Goal: Task Accomplishment & Management: Use online tool/utility

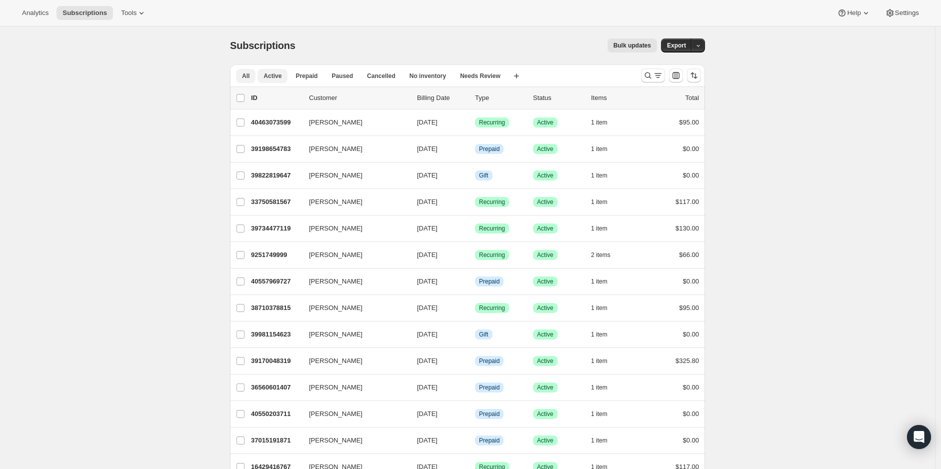
click at [277, 79] on span "Active" at bounding box center [273, 76] width 18 height 8
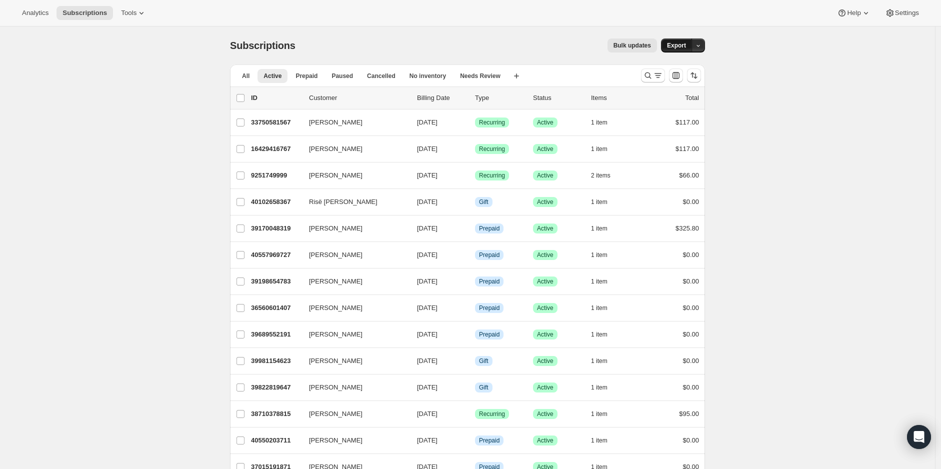
click at [683, 46] on span "Export" at bounding box center [676, 46] width 19 height 8
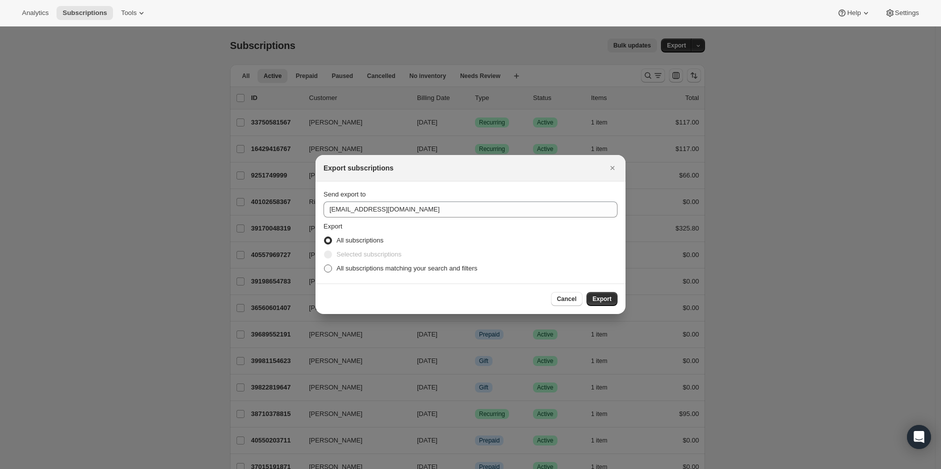
click at [329, 271] on span ":ra:" at bounding box center [328, 269] width 8 height 8
click at [325, 265] on input "All subscriptions matching your search and filters" at bounding box center [324, 265] width 1 height 1
radio input "true"
click at [611, 169] on icon "Close" at bounding box center [613, 168] width 10 height 10
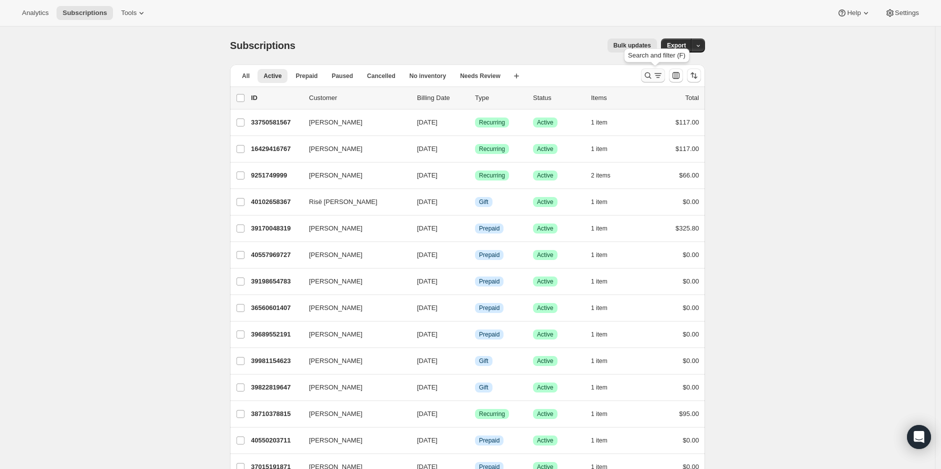
click at [662, 72] on icon "Search and filter results" at bounding box center [658, 76] width 10 height 10
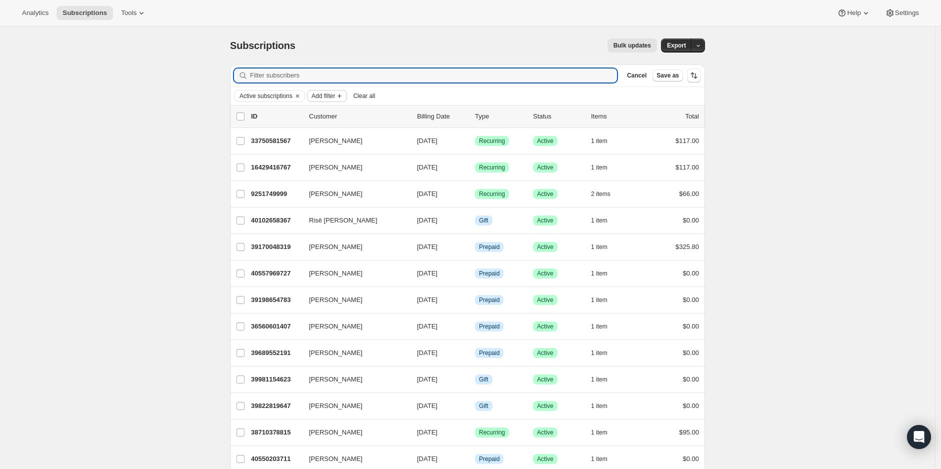
click at [326, 95] on span "Add filter" at bounding box center [324, 96] width 24 height 8
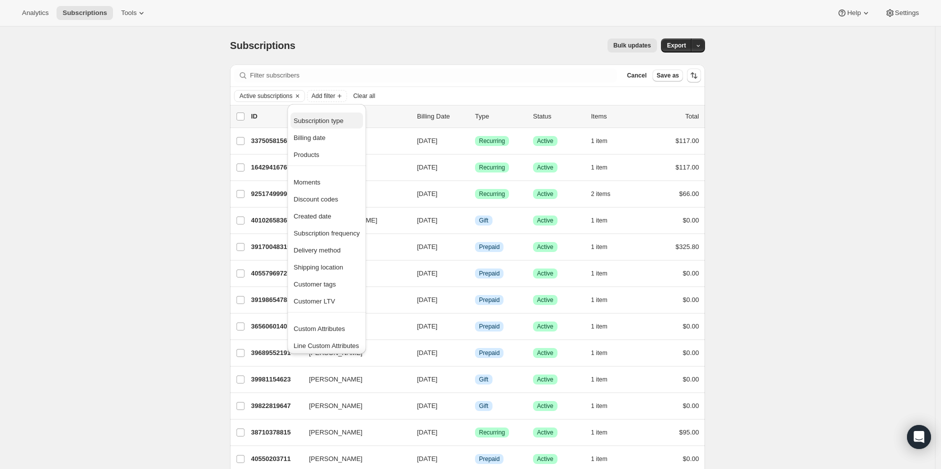
click at [328, 122] on span "Subscription type" at bounding box center [319, 121] width 50 height 8
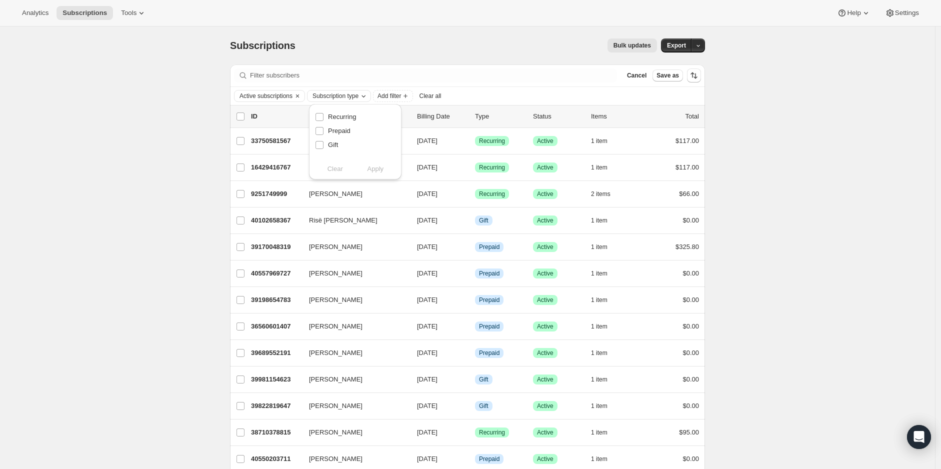
click at [366, 96] on icon "Subscription type" at bounding box center [364, 97] width 4 height 2
click at [359, 95] on span "Subscription type" at bounding box center [336, 96] width 46 height 8
click at [448, 103] on div "Active subscriptions Subscription type Add filter Clear all" at bounding box center [467, 96] width 475 height 18
click at [334, 90] on button "Add filter" at bounding box center [327, 96] width 40 height 12
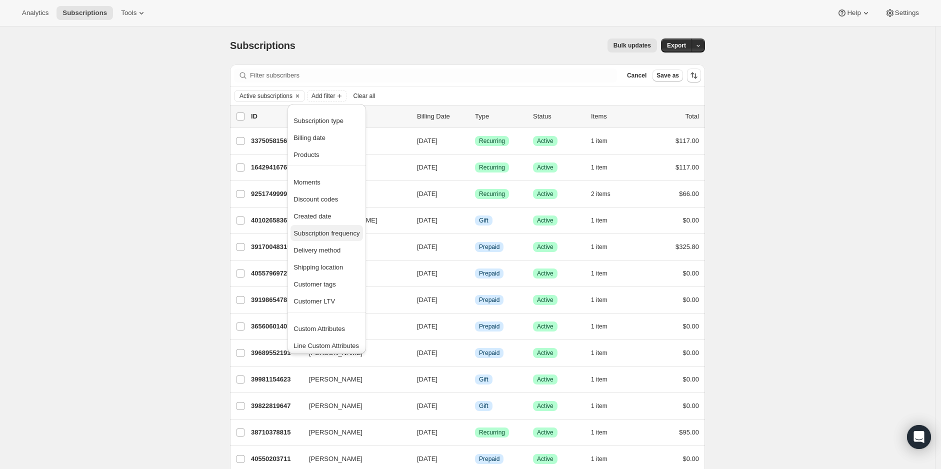
click at [334, 230] on span "Subscription frequency" at bounding box center [327, 234] width 66 height 8
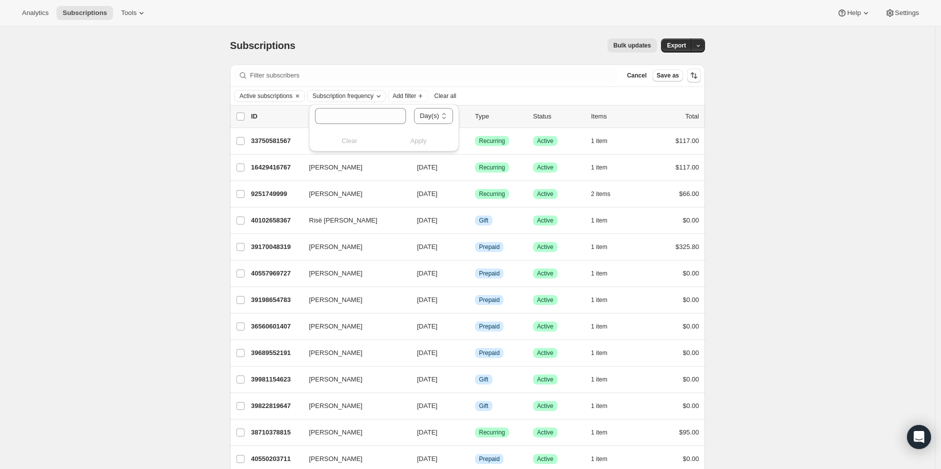
click at [375, 96] on div "Subscription frequency" at bounding box center [348, 96] width 72 height 10
click at [406, 96] on span "Add filter" at bounding box center [405, 96] width 24 height 8
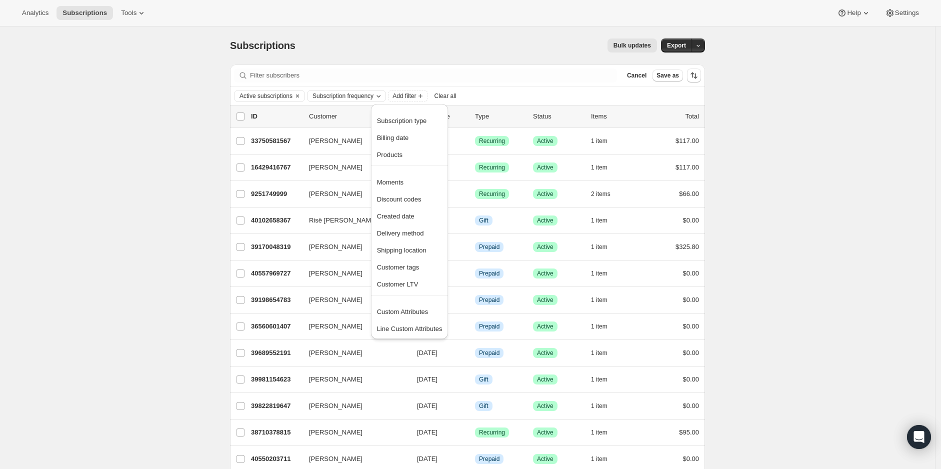
click at [366, 95] on span "Subscription frequency" at bounding box center [343, 96] width 61 height 8
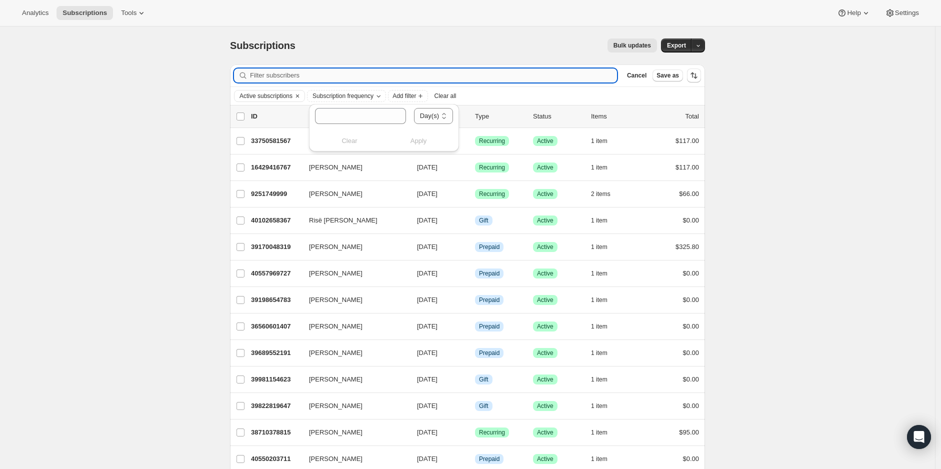
click at [450, 70] on input "Filter subscribers" at bounding box center [433, 76] width 367 height 14
click at [335, 93] on span "Add filter" at bounding box center [324, 96] width 24 height 8
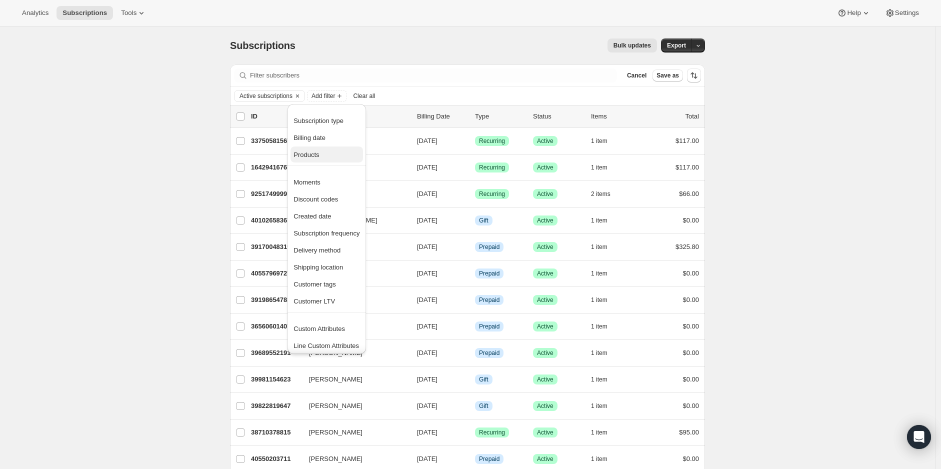
click at [314, 153] on span "Products" at bounding box center [307, 155] width 26 height 8
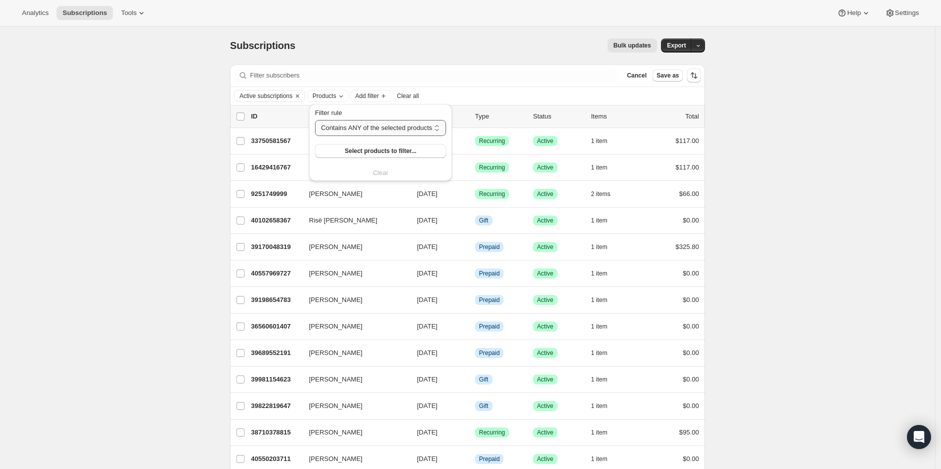
click at [392, 125] on select "Contains ANY of the selected products Contains ALL of the selected products Con…" at bounding box center [380, 128] width 131 height 16
select select "not"
click at [315, 120] on select "Contains ANY of the selected products Contains ALL of the selected products Con…" at bounding box center [380, 128] width 131 height 16
click at [386, 148] on span "Select products to filter..." at bounding box center [384, 151] width 72 height 8
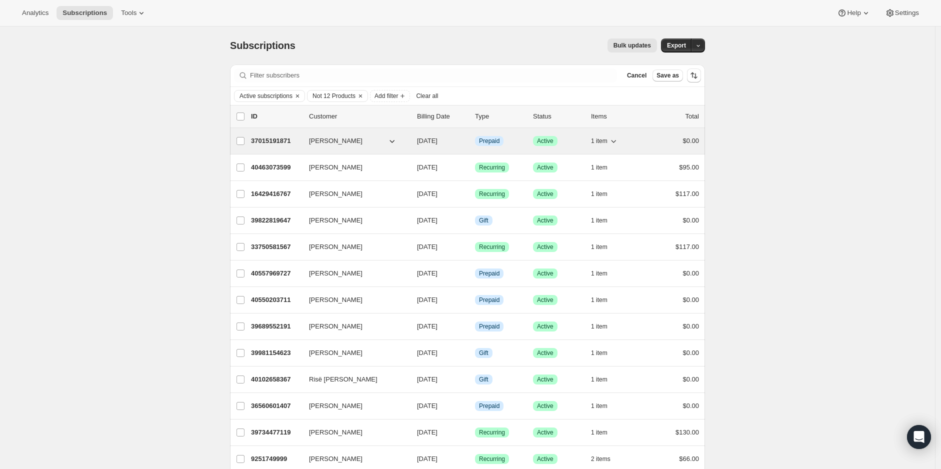
click at [605, 140] on span "1 item" at bounding box center [599, 141] width 17 height 8
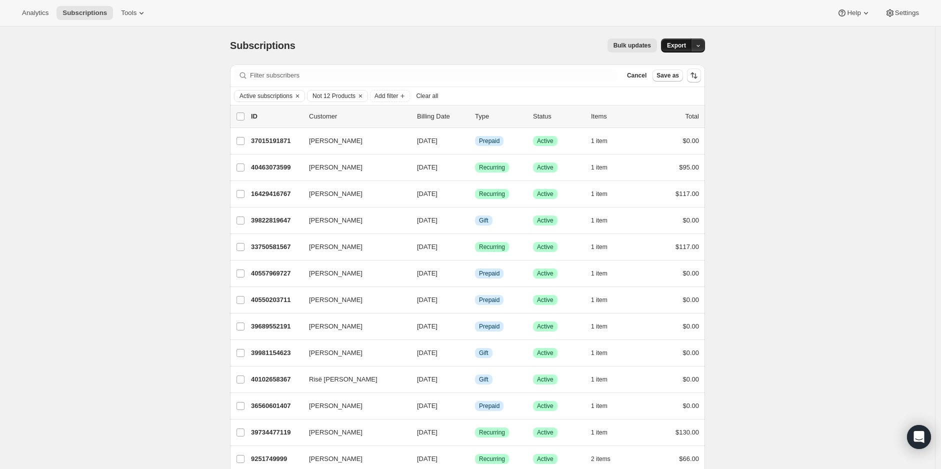
click at [679, 47] on span "Export" at bounding box center [676, 46] width 19 height 8
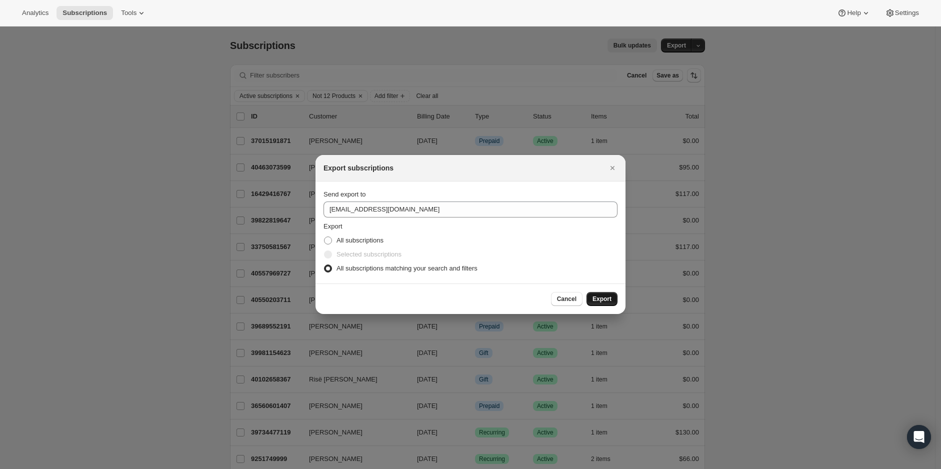
click at [604, 298] on span "Export" at bounding box center [602, 299] width 19 height 8
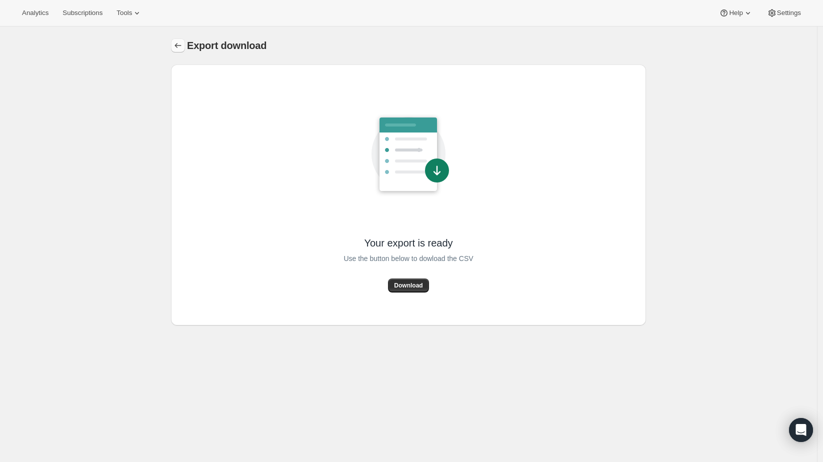
click at [181, 49] on icon "Export download" at bounding box center [178, 46] width 10 height 10
